Goal: Task Accomplishment & Management: Manage account settings

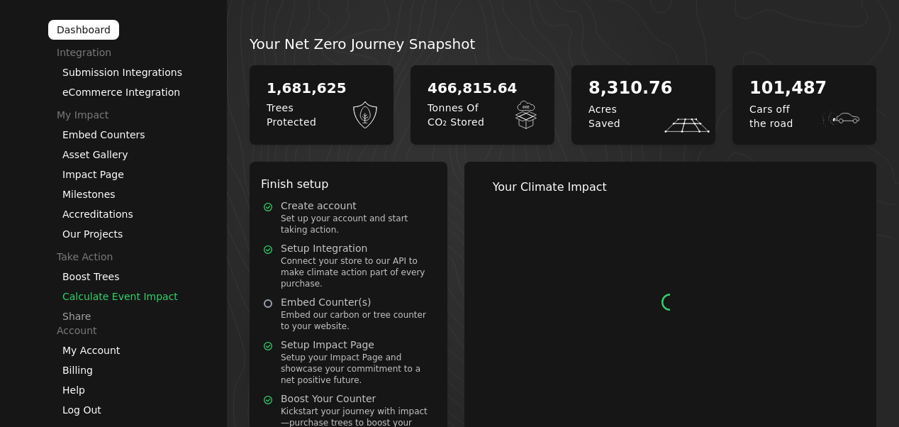
scroll to position [21, 0]
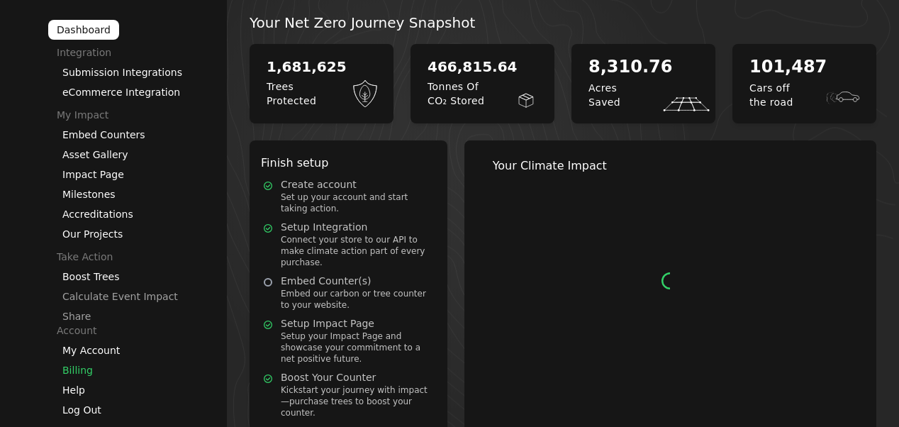
click at [80, 369] on link "Billing" at bounding box center [77, 370] width 30 height 11
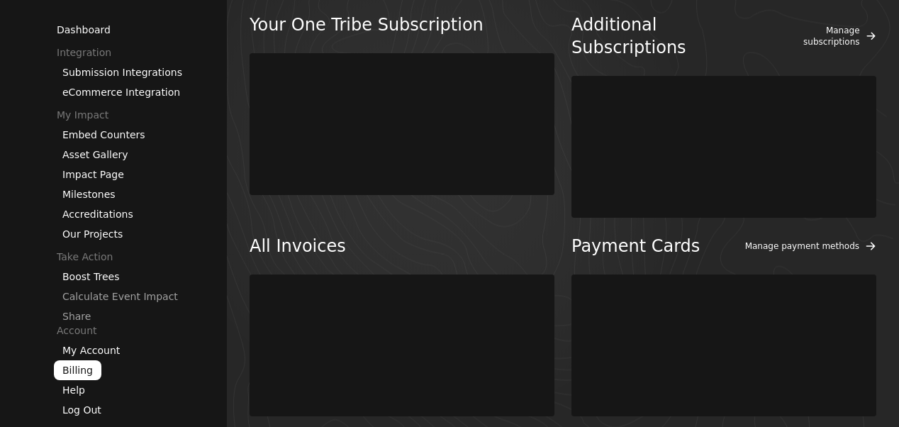
scroll to position [81, 0]
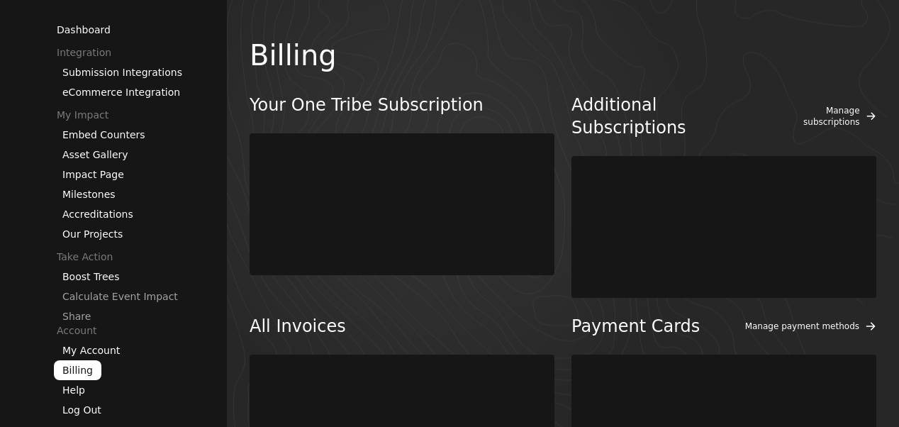
scroll to position [81, 0]
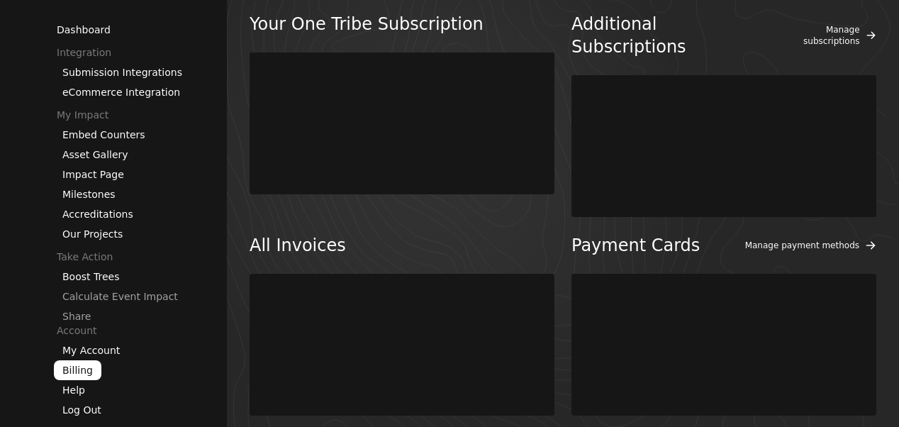
click at [369, 274] on div at bounding box center [402, 345] width 305 height 142
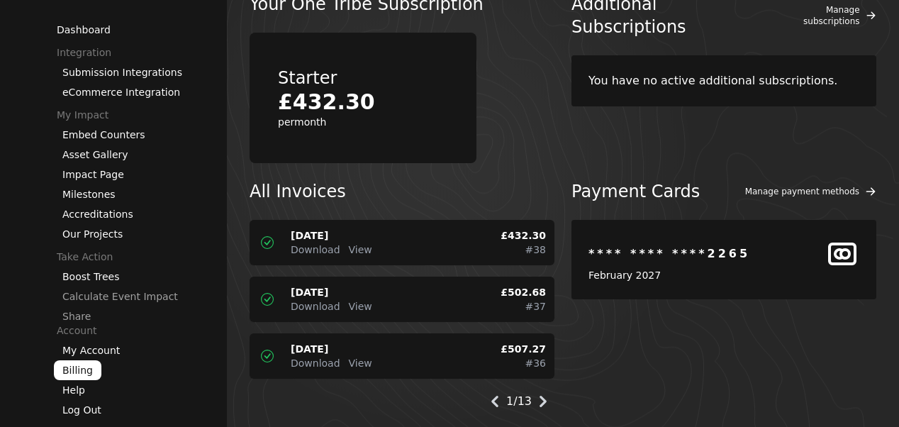
scroll to position [121, 0]
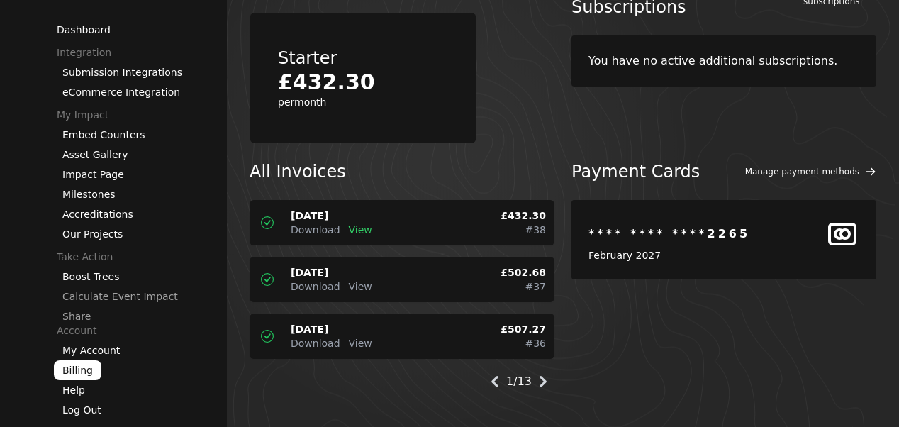
click at [354, 235] on span "View" at bounding box center [360, 229] width 23 height 11
click at [546, 382] on icon at bounding box center [543, 381] width 23 height 23
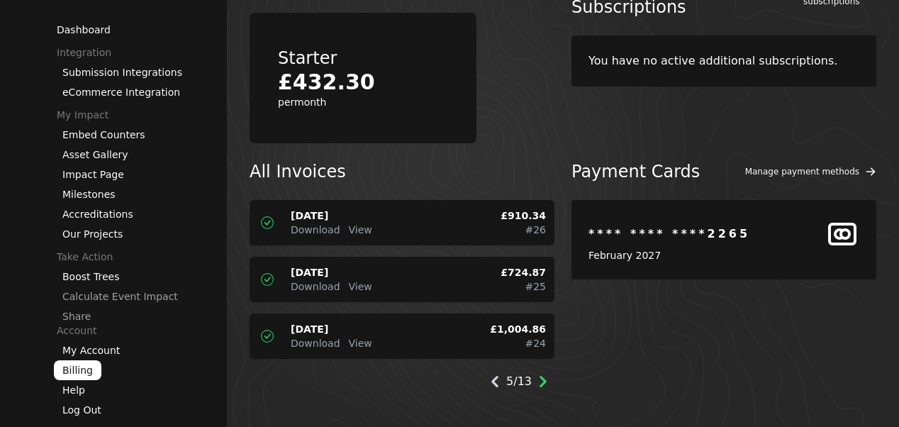
click at [546, 382] on icon at bounding box center [543, 381] width 23 height 23
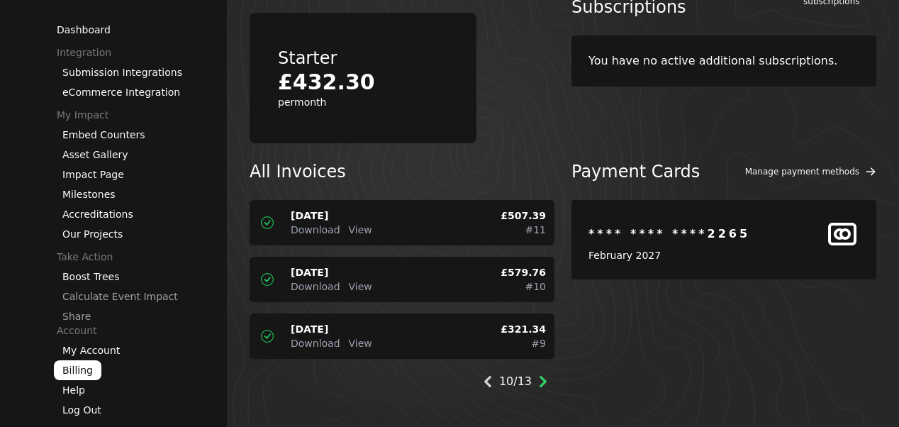
click at [546, 382] on icon at bounding box center [543, 381] width 23 height 23
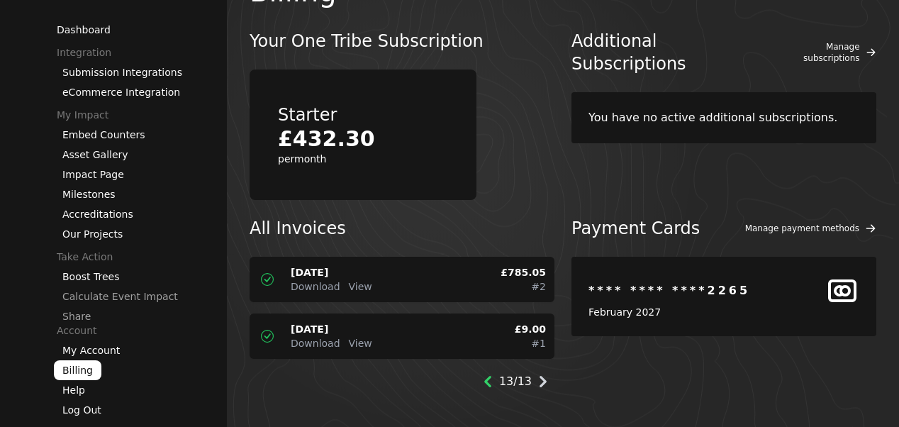
click at [491, 378] on icon at bounding box center [487, 381] width 7 height 11
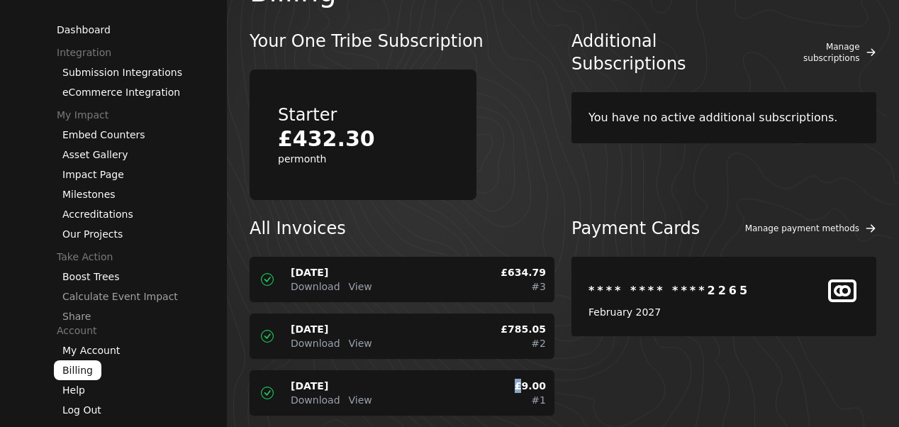
click at [492, 378] on div "[DATE] Download View £ 9.00 # 1" at bounding box center [402, 392] width 305 height 45
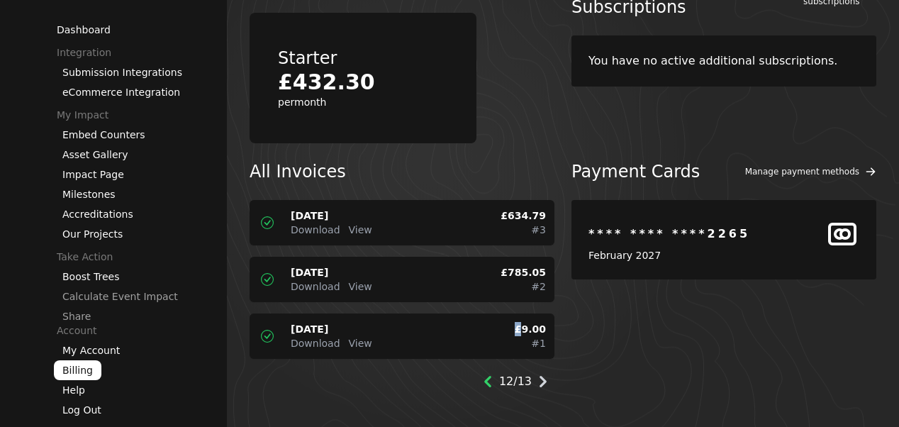
click at [491, 382] on icon at bounding box center [487, 381] width 7 height 11
click at [491, 382] on icon at bounding box center [495, 381] width 23 height 23
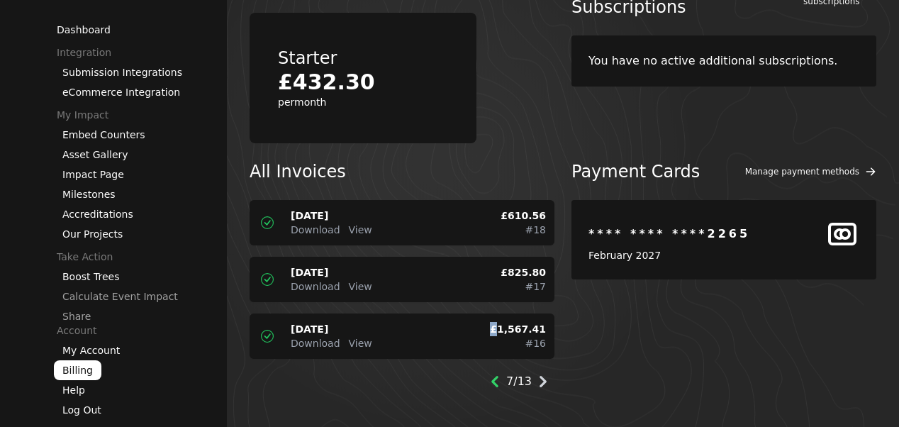
click at [491, 382] on icon at bounding box center [495, 381] width 23 height 23
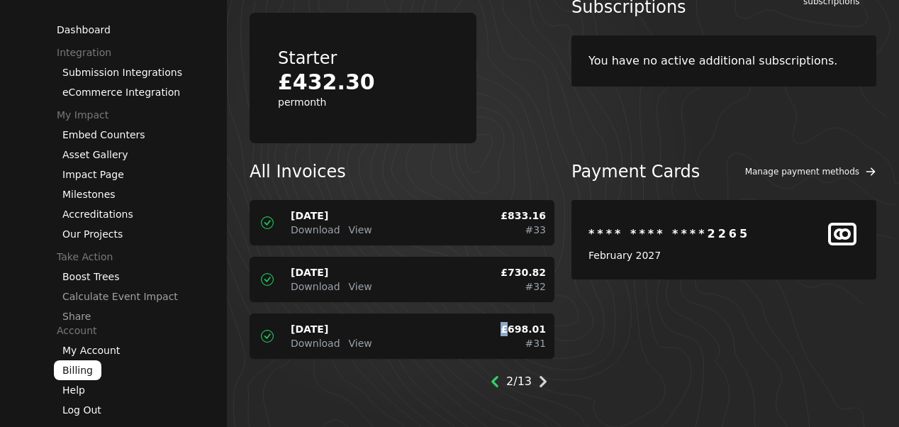
click at [491, 382] on icon at bounding box center [495, 381] width 23 height 23
click at [318, 230] on span "Download" at bounding box center [316, 229] width 50 height 11
